Goal: Task Accomplishment & Management: Use online tool/utility

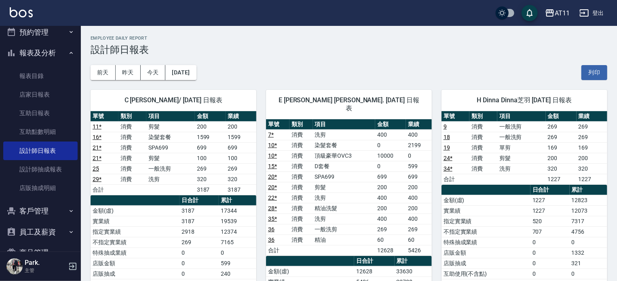
scroll to position [70, 0]
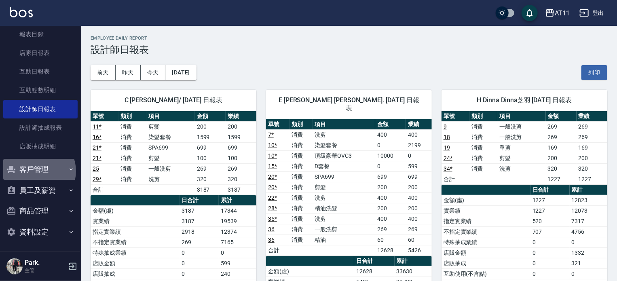
click at [37, 171] on button "客戶管理" at bounding box center [40, 169] width 74 height 21
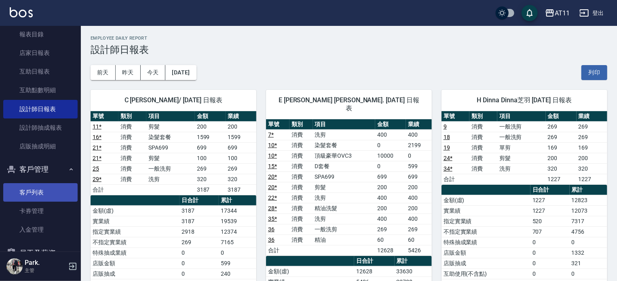
click at [31, 189] on link "客戶列表" at bounding box center [40, 192] width 74 height 19
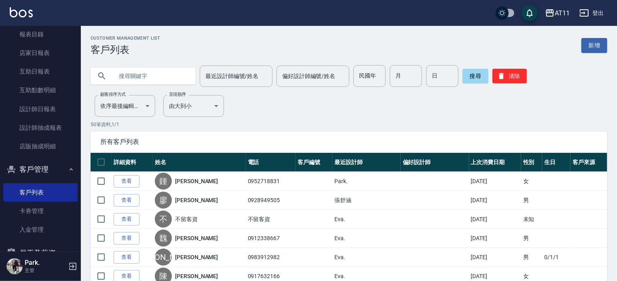
click at [138, 76] on input "text" at bounding box center [151, 76] width 76 height 22
type input "蘇"
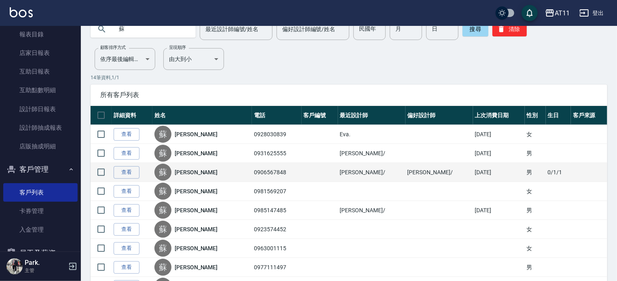
scroll to position [81, 0]
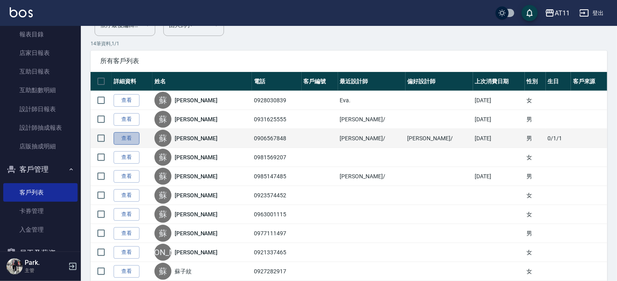
click at [121, 134] on link "查看" at bounding box center [127, 138] width 26 height 13
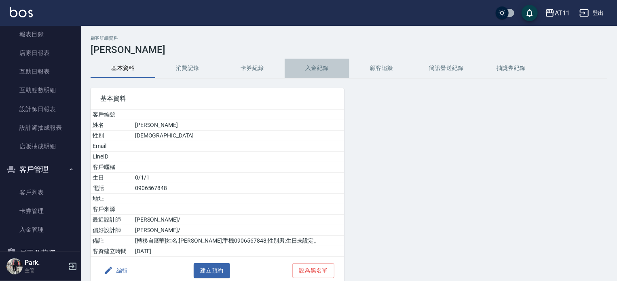
click at [320, 66] on button "入金紀錄" at bounding box center [317, 68] width 65 height 19
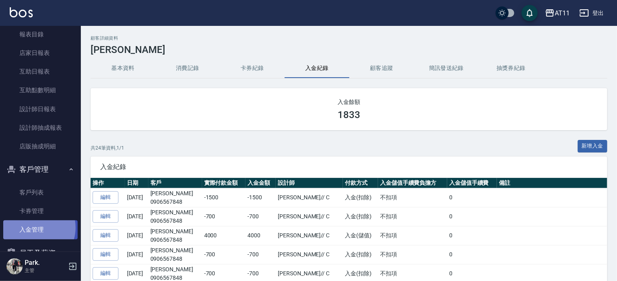
click at [33, 227] on link "入金管理" at bounding box center [40, 230] width 74 height 19
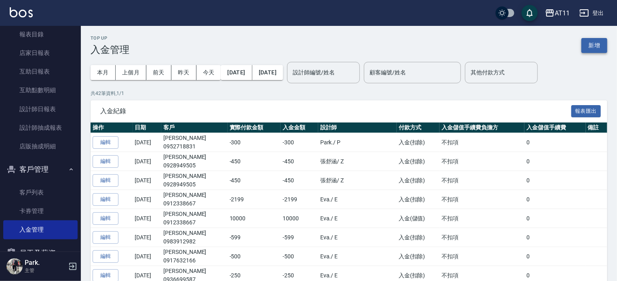
click at [590, 43] on button "新增" at bounding box center [595, 45] width 26 height 15
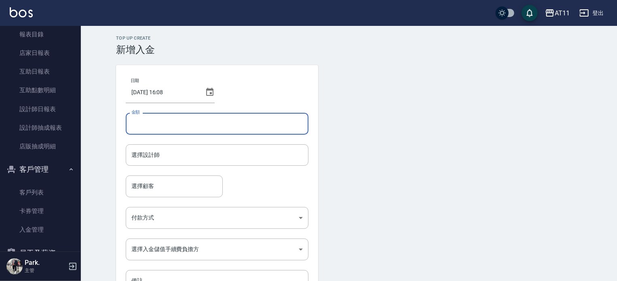
click at [215, 118] on input "金額" at bounding box center [217, 124] width 183 height 22
type input "-700"
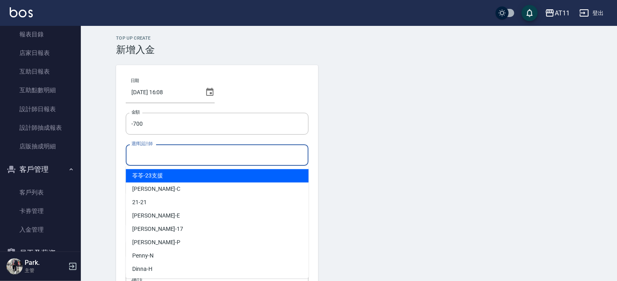
click at [164, 153] on input "選擇設計師" at bounding box center [217, 155] width 176 height 14
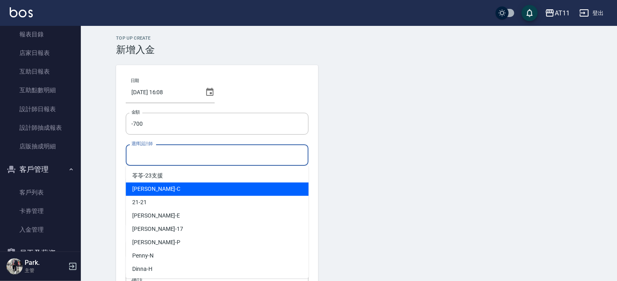
click at [167, 189] on div "[PERSON_NAME]" at bounding box center [217, 188] width 183 height 13
type input "[PERSON_NAME]"
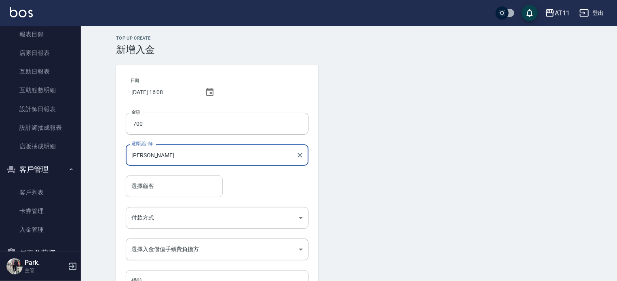
click at [160, 177] on div "選擇顧客" at bounding box center [174, 186] width 97 height 21
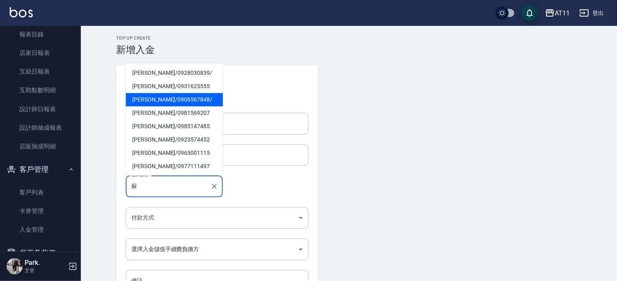
click at [173, 97] on span "[PERSON_NAME]/ 0906567848 /" at bounding box center [174, 99] width 97 height 13
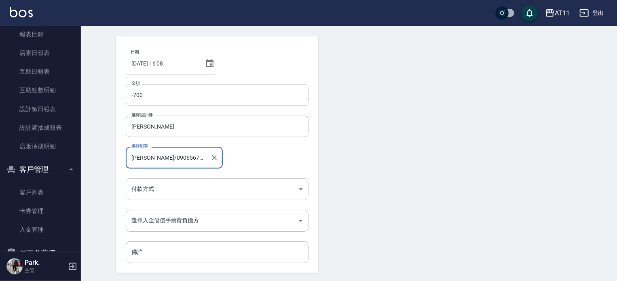
scroll to position [55, 0]
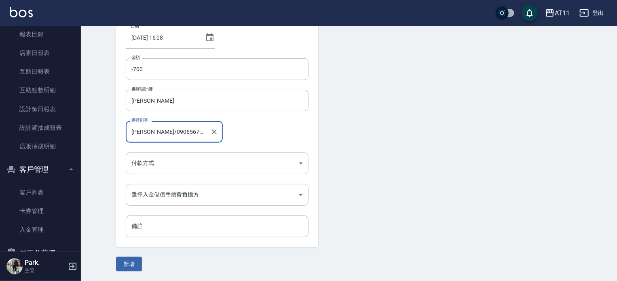
type input "[PERSON_NAME]/0906567848/"
click at [184, 167] on body "AT11 登出 櫃檯作業 打帳單 帳單列表 現金收支登錄 材料自購登錄 每日結帳 排班表 現場電腦打卡 掃碼打卡 預約管理 預約管理 單日預約紀錄 單週預約紀…" at bounding box center [308, 113] width 617 height 336
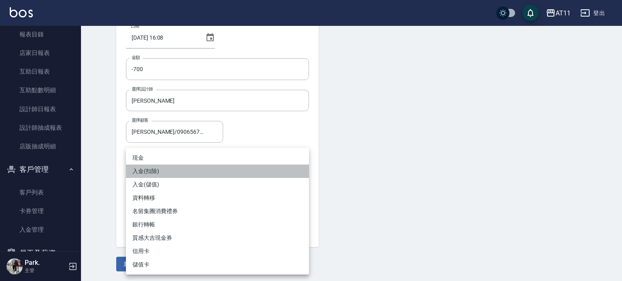
click at [183, 174] on li "入金(扣除)" at bounding box center [217, 171] width 183 height 13
type input "入金(扣除)"
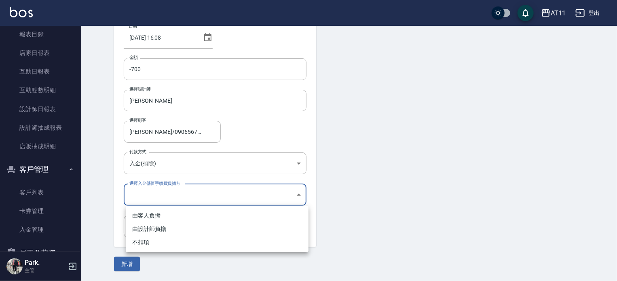
click at [176, 199] on body "AT11 登出 櫃檯作業 打帳單 帳單列表 現金收支登錄 材料自購登錄 每日結帳 排班表 現場電腦打卡 掃碼打卡 預約管理 預約管理 單日預約紀錄 單週預約紀…" at bounding box center [308, 113] width 617 height 336
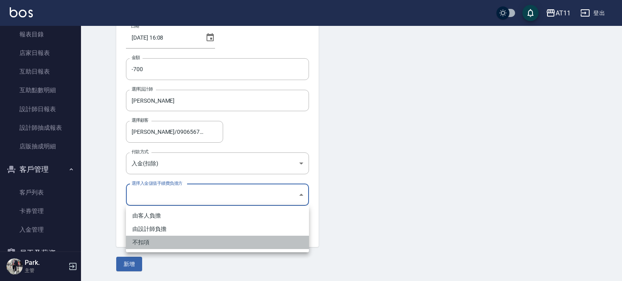
click at [153, 240] on li "不扣項" at bounding box center [217, 242] width 183 height 13
type input "WITHOUTHANDLINGFEE"
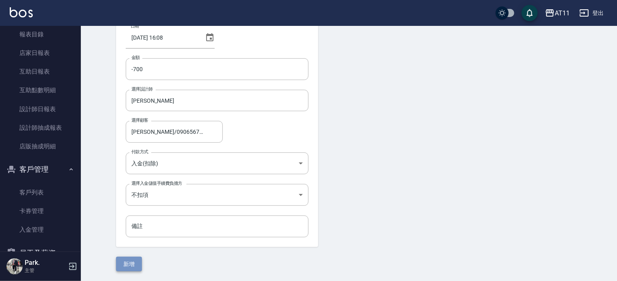
click at [136, 261] on button "新增" at bounding box center [129, 264] width 26 height 15
